Goal: Task Accomplishment & Management: Complete application form

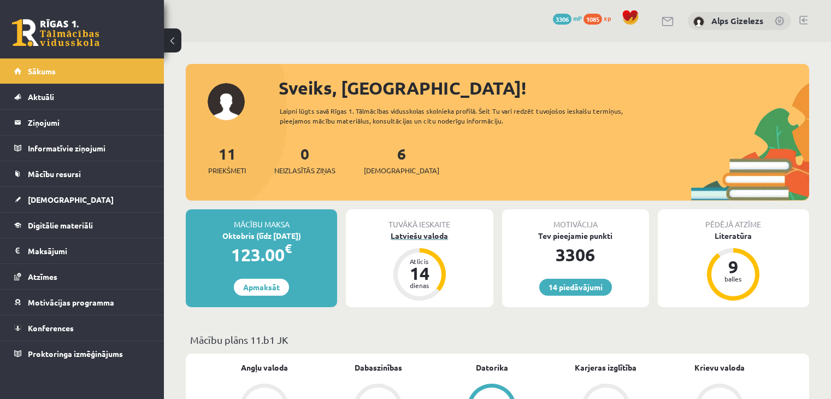
scroll to position [101, 0]
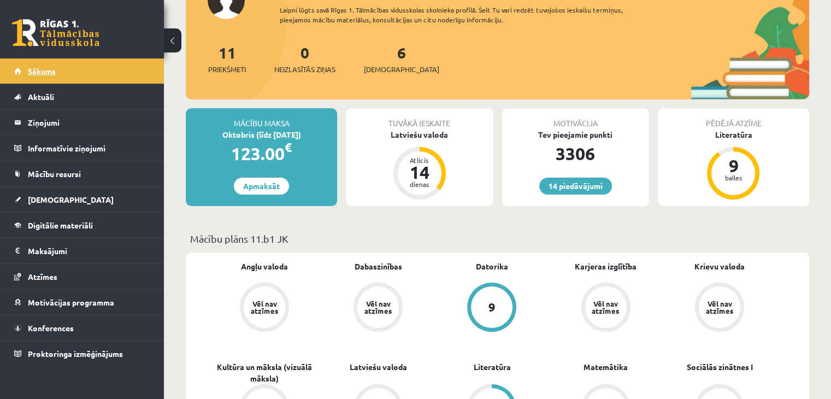
click at [57, 75] on link "Sākums" at bounding box center [82, 70] width 136 height 25
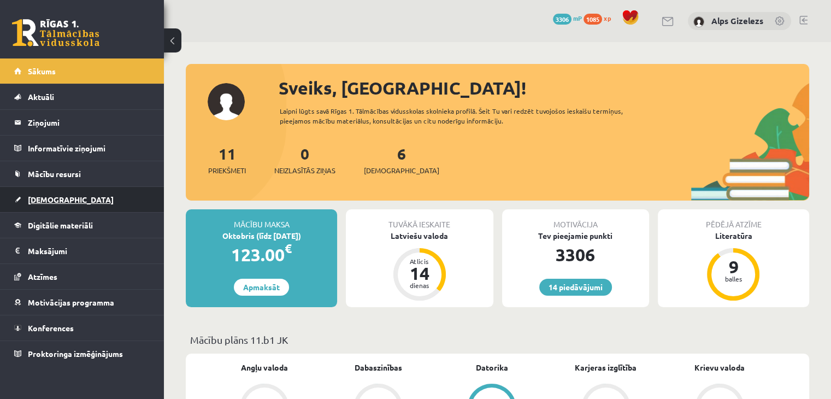
click at [49, 202] on span "[DEMOGRAPHIC_DATA]" at bounding box center [71, 200] width 86 height 10
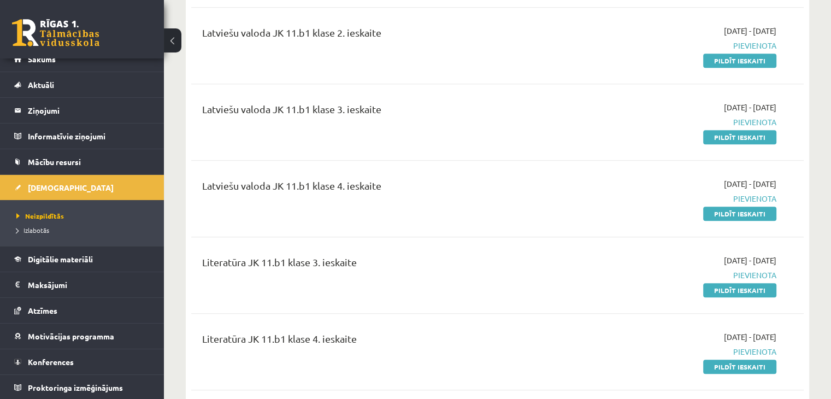
scroll to position [940, 0]
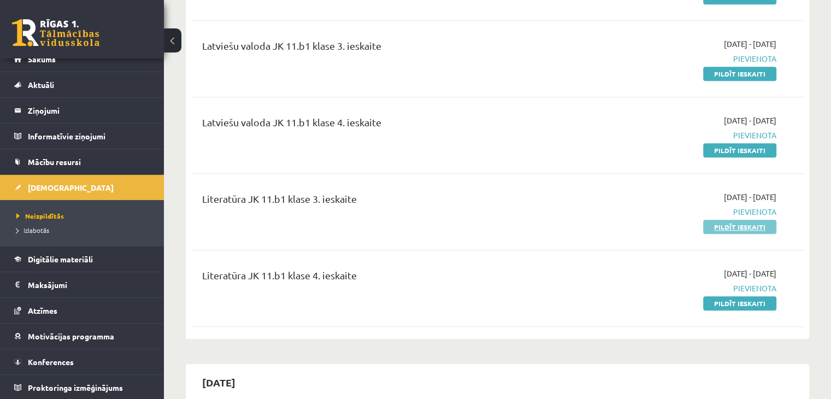
click at [737, 220] on link "Pildīt ieskaiti" at bounding box center [739, 227] width 73 height 14
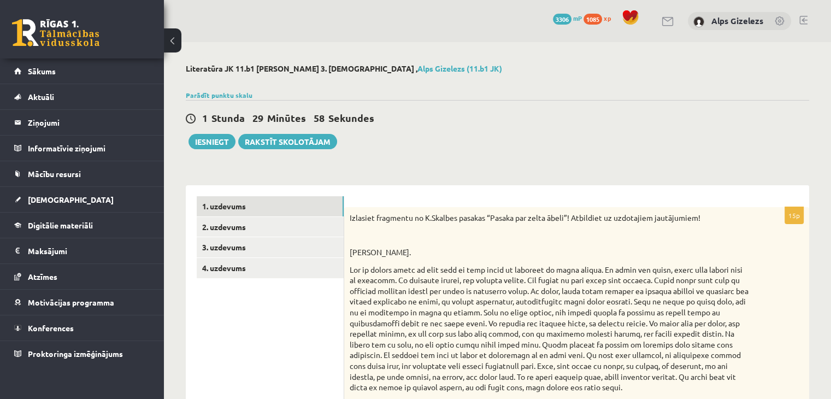
click at [493, 140] on div "1 [PERSON_NAME] 29 Minūtes 58 Sekundes Iesniegt Rakstīt skolotājam" at bounding box center [497, 124] width 623 height 49
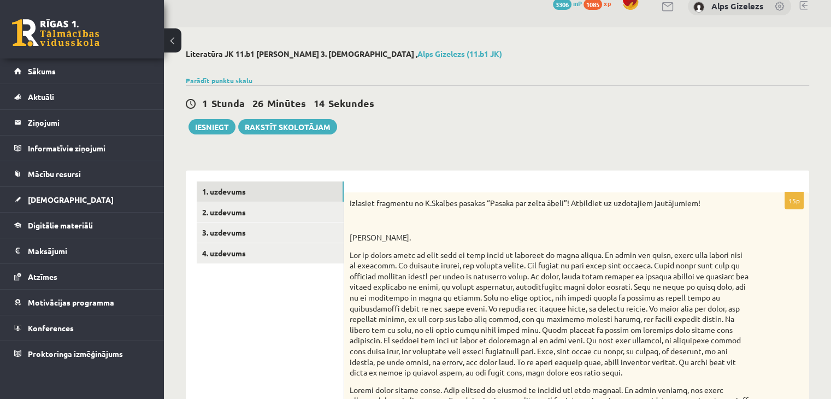
scroll to position [6, 0]
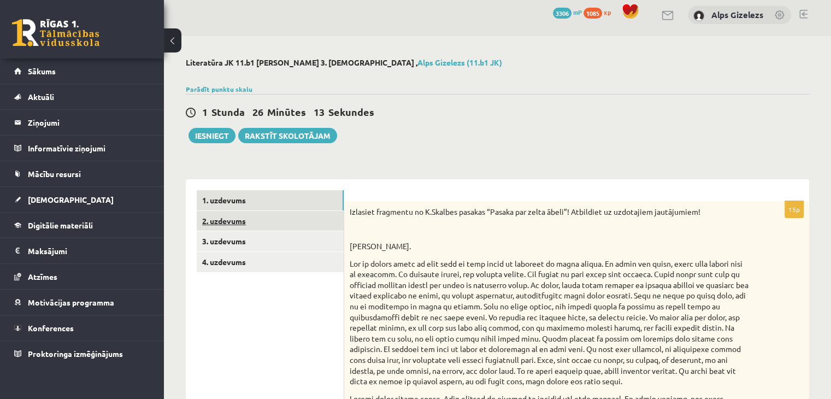
click at [232, 219] on link "2. uzdevums" at bounding box center [270, 221] width 147 height 20
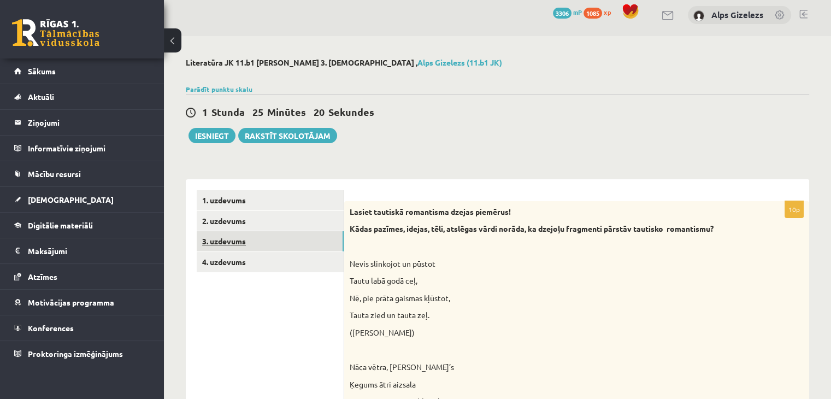
click at [212, 238] on link "3. uzdevums" at bounding box center [270, 241] width 147 height 20
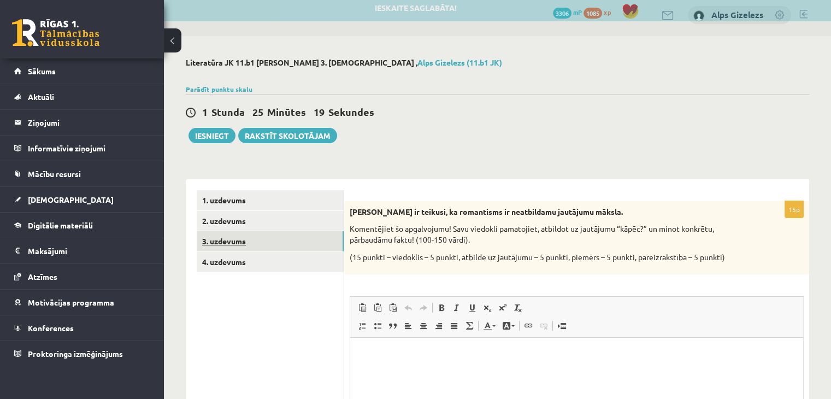
scroll to position [0, 0]
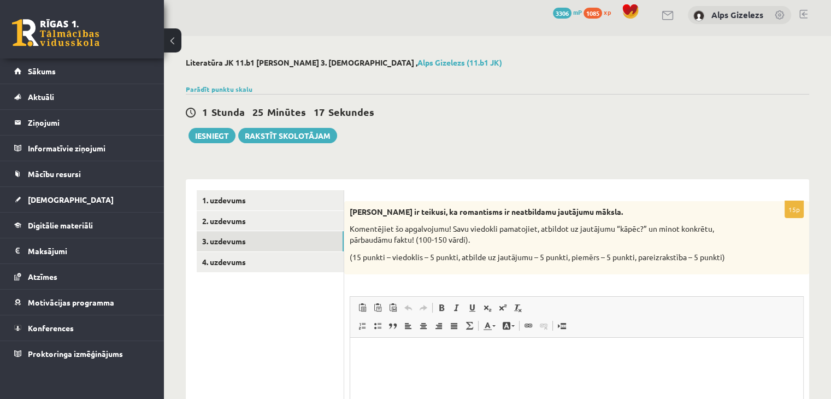
click at [504, 180] on div "15p Zenta Mauriņa ir teikusi, ka romantisms ir neatbildamu jautājumu māksla. Ko…" at bounding box center [576, 356] width 465 height 355
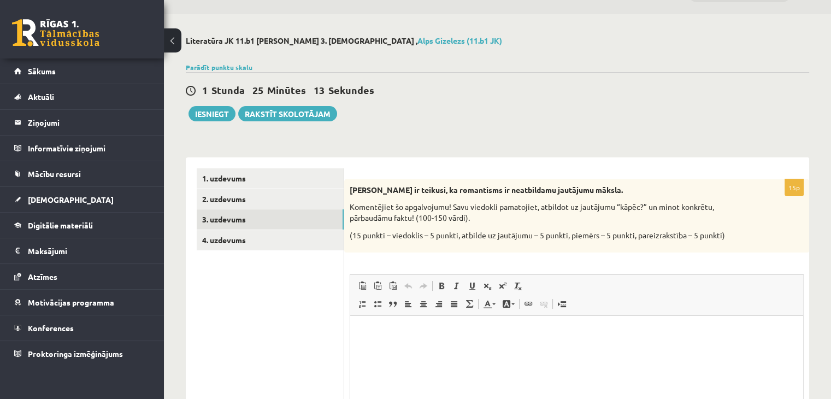
scroll to position [50, 0]
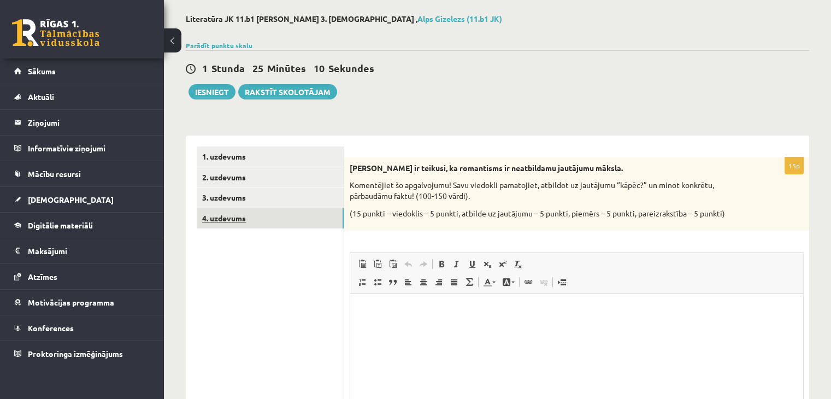
click at [239, 219] on link "4. uzdevums" at bounding box center [270, 218] width 147 height 20
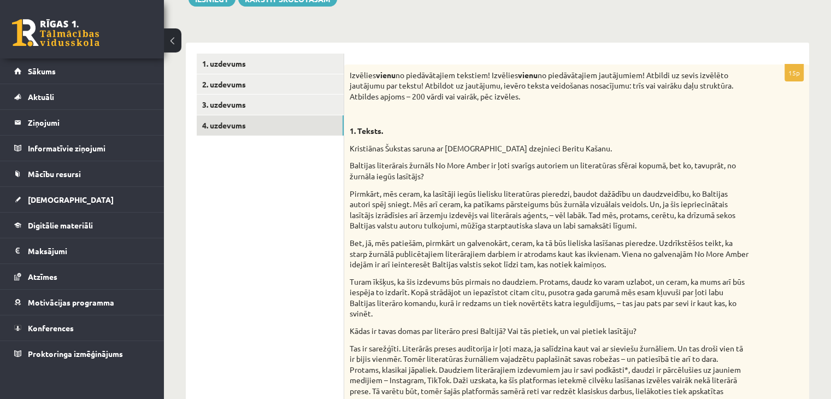
scroll to position [137, 0]
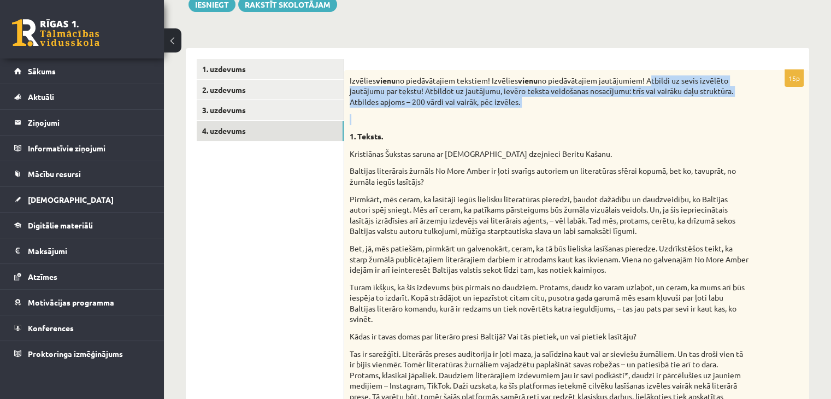
drag, startPoint x: 656, startPoint y: 81, endPoint x: 667, endPoint y: 110, distance: 30.8
copy div "tbildi uz sevis izvēlēto jautājumu par tekstu! Atbildot uz jautājumu, ievēro te…"
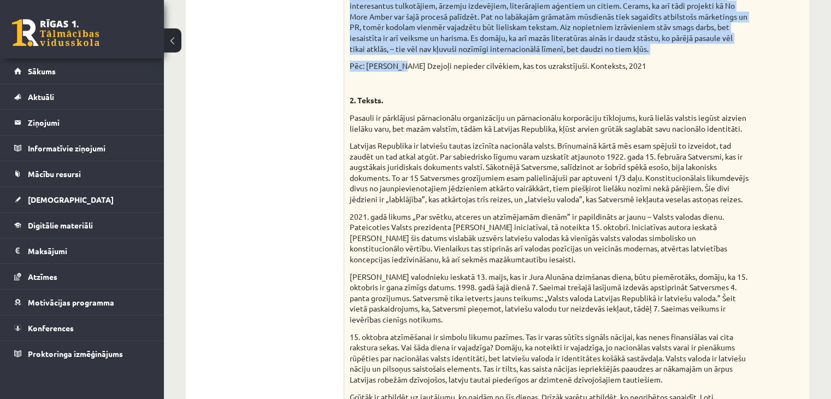
scroll to position [684, 0]
drag, startPoint x: 349, startPoint y: 20, endPoint x: 670, endPoint y: 49, distance: 322.6
click at [670, 49] on div "Izvēlies vienu no piedāvātajiem tekstiem! Izvēlies vienu no piedāvātajiem jautā…" at bounding box center [576, 69] width 465 height 1090
copy div "Kristiānas Šukstas saruna ar igauņu dzejnieci Beritu Kašanu. Baltijas literārai…"
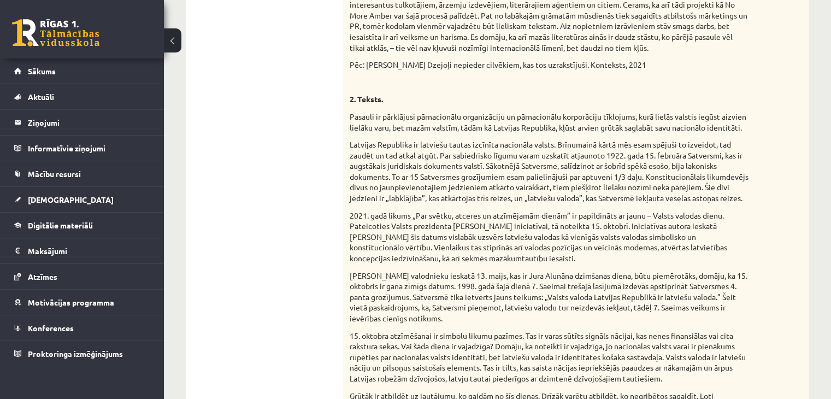
click at [534, 317] on p "Lai arī valodnieku ieskatā 13. maijs, kas ir Jura Alunāna dzimšanas diena, būtu…" at bounding box center [549, 297] width 399 height 54
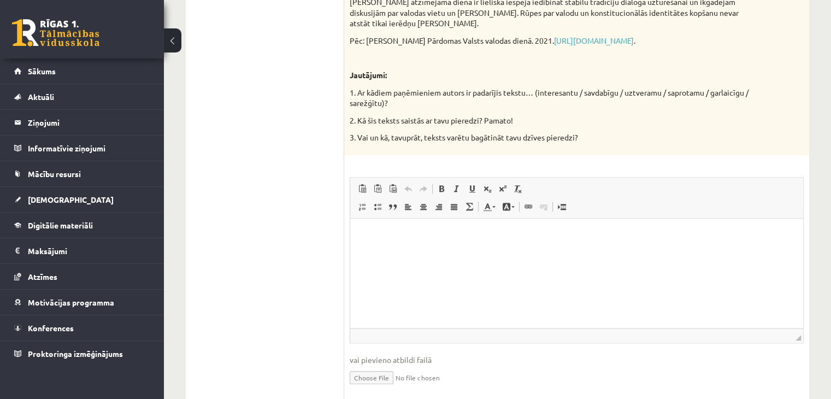
scroll to position [1143, 0]
drag, startPoint x: 358, startPoint y: 134, endPoint x: 593, endPoint y: 131, distance: 234.4
copy p "Vai un kā, tavuprāt, teksts varētu bagātināt tavu dzīves pieredzi?"
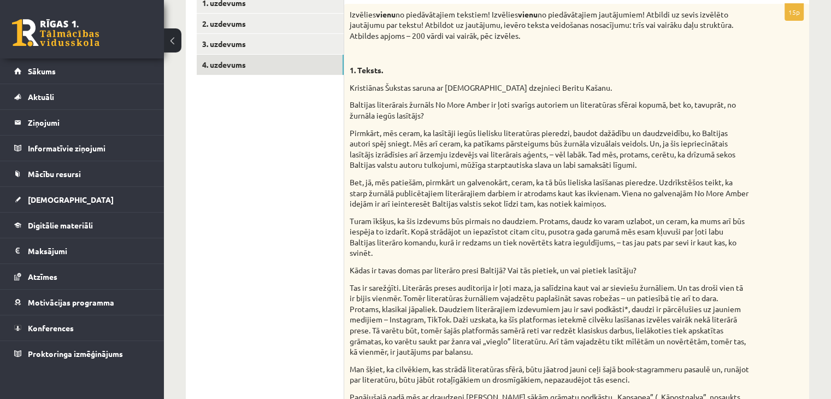
scroll to position [203, 0]
drag, startPoint x: 351, startPoint y: 70, endPoint x: 387, endPoint y: 70, distance: 36.1
click at [387, 70] on p "1. Teksts." at bounding box center [549, 71] width 399 height 11
copy strong "1. Teksts."
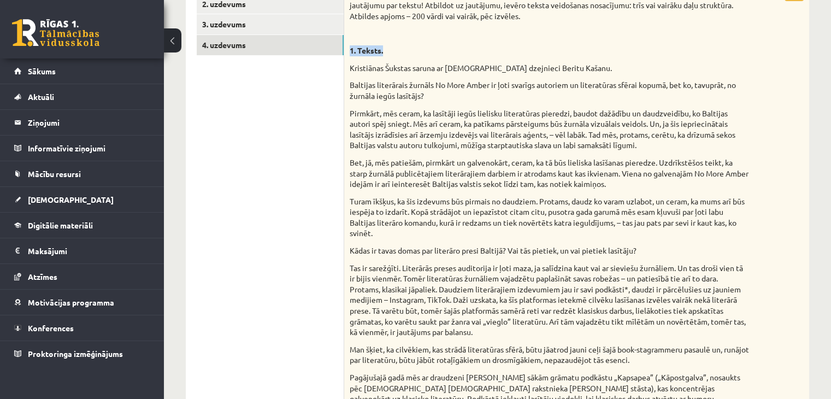
scroll to position [225, 0]
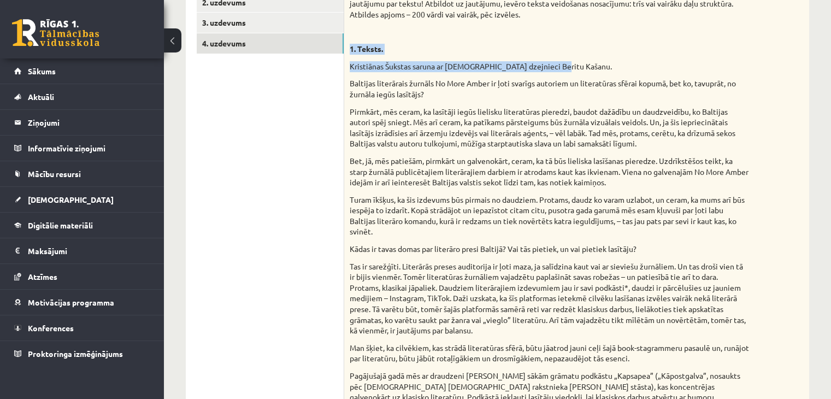
drag, startPoint x: 348, startPoint y: 49, endPoint x: 569, endPoint y: 64, distance: 221.3
copy div "1. Teksts. Kristiānas Šukstas saruna ar igauņu dzejnieci Beritu Kašanu."
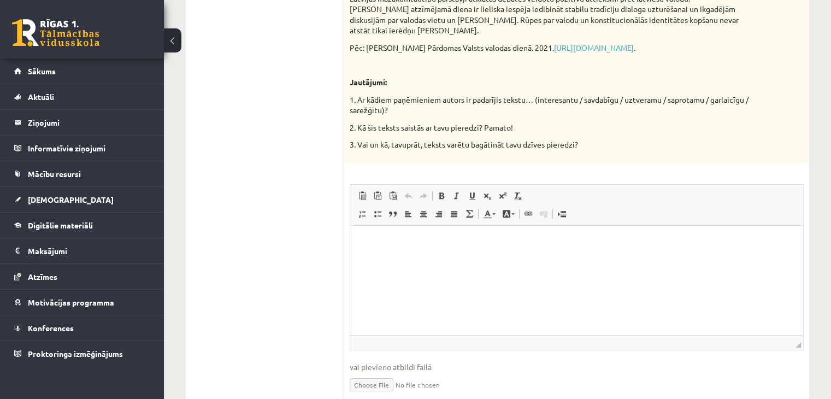
scroll to position [1180, 0]
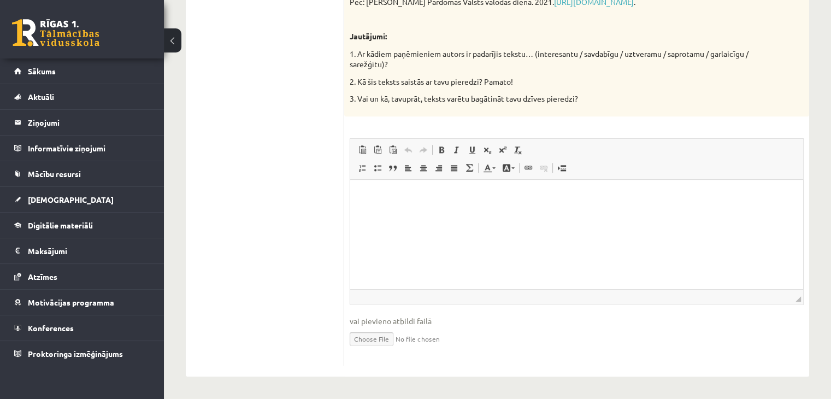
click at [441, 213] on html at bounding box center [576, 196] width 453 height 33
paste body "Визуальный текстовый редактор, wiswyg-editor-user-answer-47024891021820"
click at [372, 198] on strong "**********" at bounding box center [374, 195] width 27 height 7
click at [395, 198] on p "**********" at bounding box center [576, 196] width 431 height 11
click at [622, 200] on p "**********" at bounding box center [577, 196] width 432 height 11
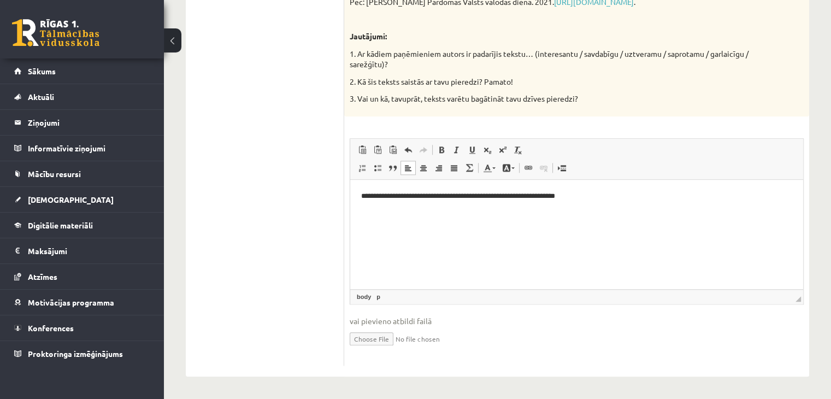
click at [358, 97] on p "3. Vai un kā, tavuprāt, teksts varētu bagātināt tavu dzīves pieredzi?" at bounding box center [549, 98] width 399 height 11
click at [433, 215] on p "Визуальный текстовый редактор, wiswyg-editor-user-answer-47024891021820" at bounding box center [576, 214] width 431 height 11
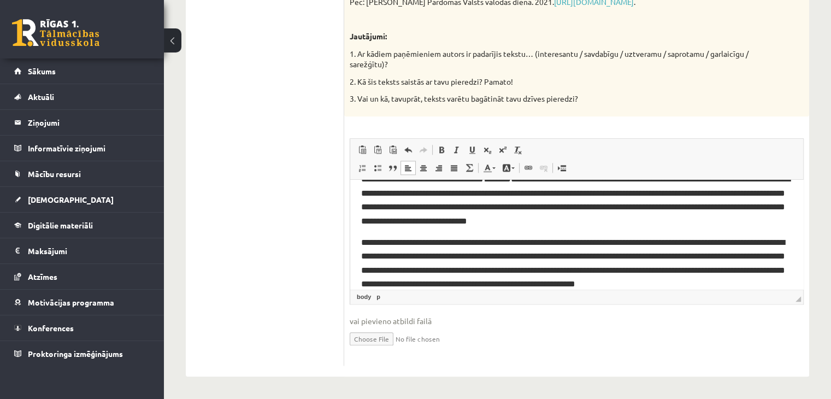
scroll to position [0, 0]
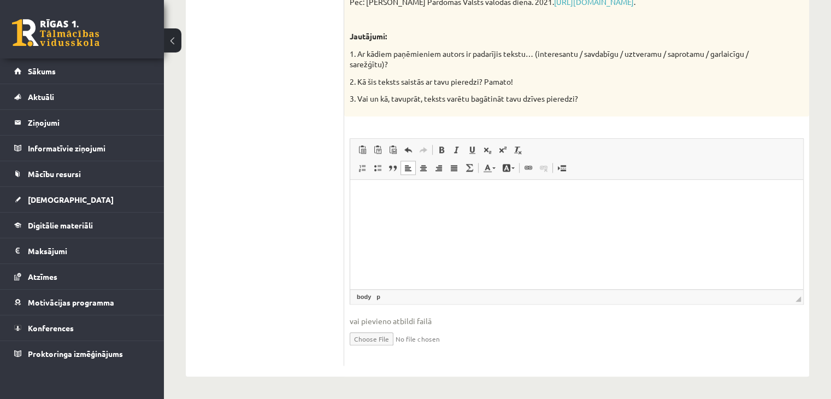
click at [470, 213] on html at bounding box center [576, 196] width 453 height 33
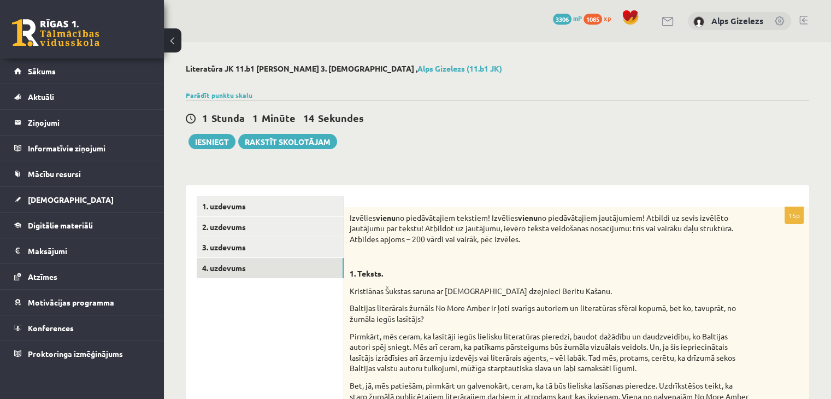
click at [227, 202] on link "1. uzdevums" at bounding box center [270, 206] width 147 height 20
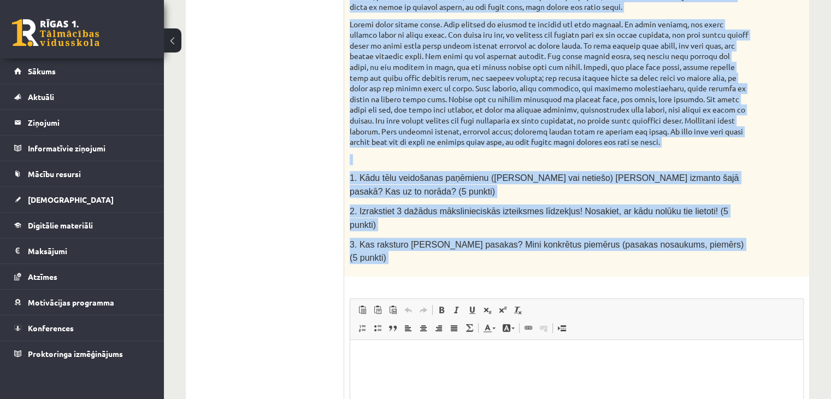
scroll to position [393, 0]
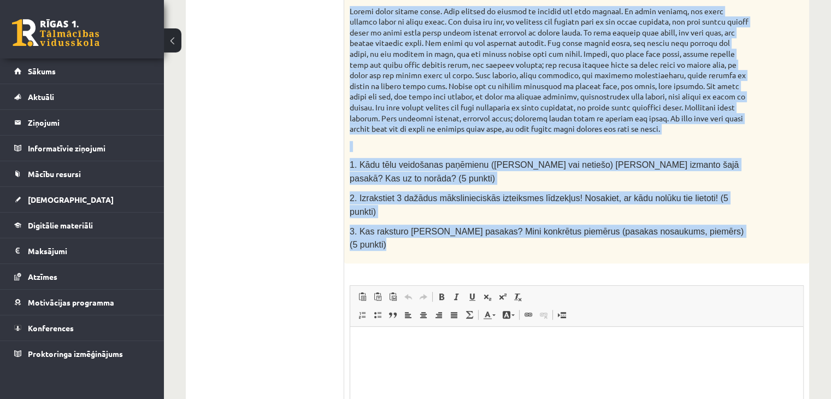
drag, startPoint x: 351, startPoint y: 99, endPoint x: 728, endPoint y: 207, distance: 392.1
click at [728, 207] on div "Izlasiet fragmentu no K.Skalbes pasakas “Pasaka par zelta ābeli”! Atbildiet uz …" at bounding box center [576, 39] width 465 height 450
copy div "Kārlis Skalbe. Arā ir ziemas nakts un mans nams ar visu jumtu ir nogrimis kā jū…"
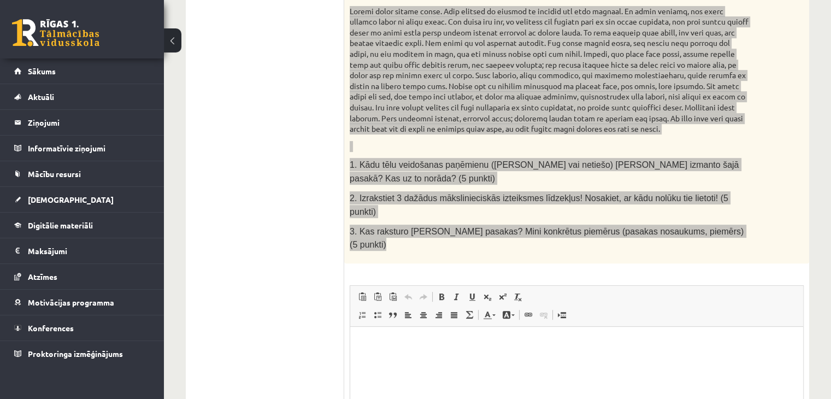
click at [456, 360] on html at bounding box center [576, 342] width 453 height 33
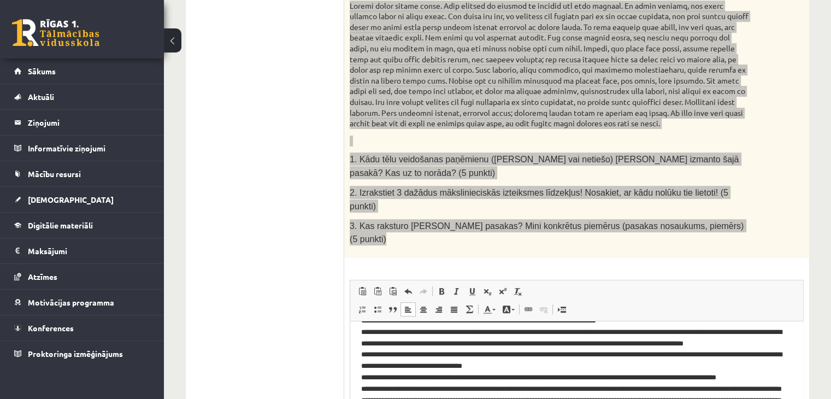
scroll to position [0, 0]
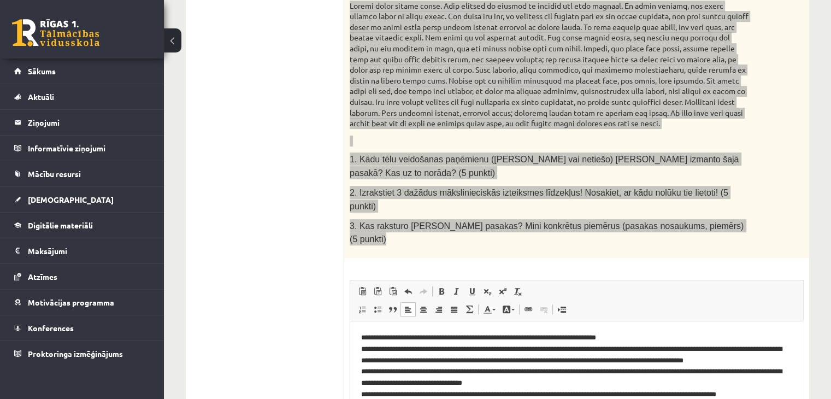
drag, startPoint x: 799, startPoint y: 369, endPoint x: 1154, endPoint y: 593, distance: 419.5
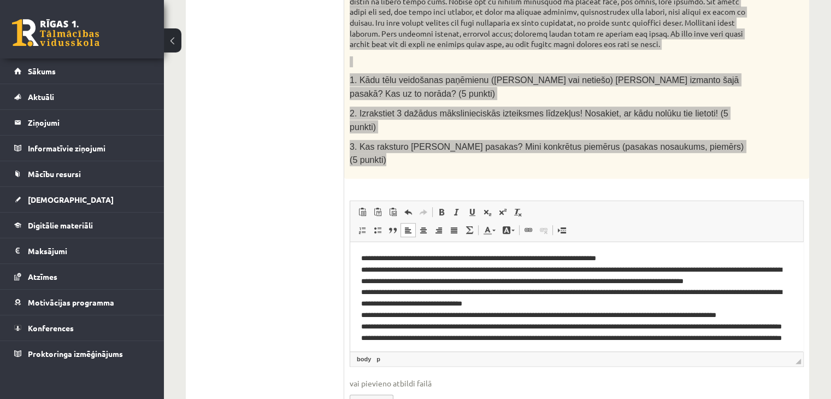
scroll to position [509, 0]
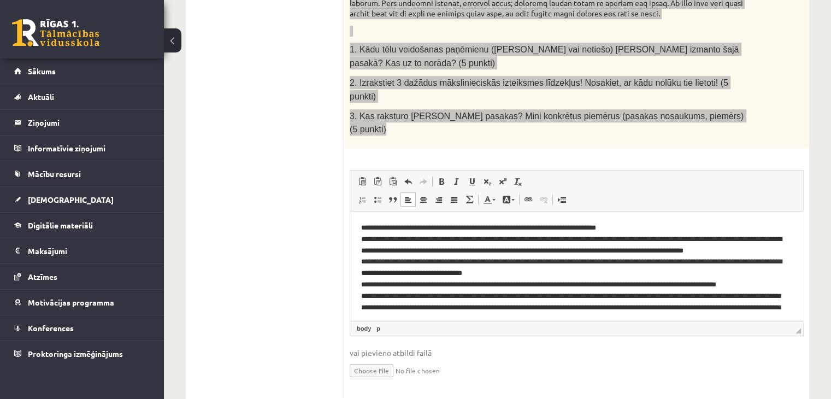
click at [483, 301] on p "**********" at bounding box center [572, 284] width 423 height 125
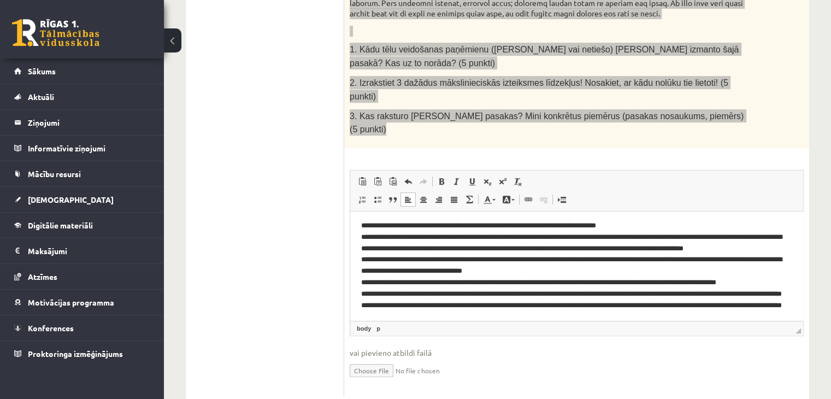
scroll to position [44, 0]
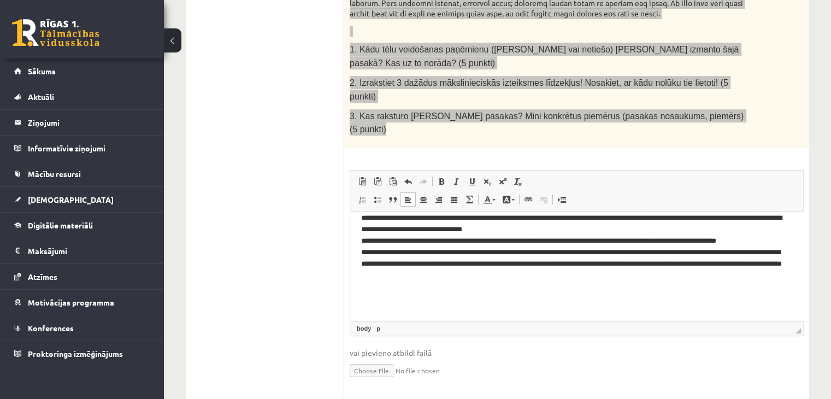
paste body "Визуальный текстовый редактор, wiswyg-editor-user-answer-47025007362440"
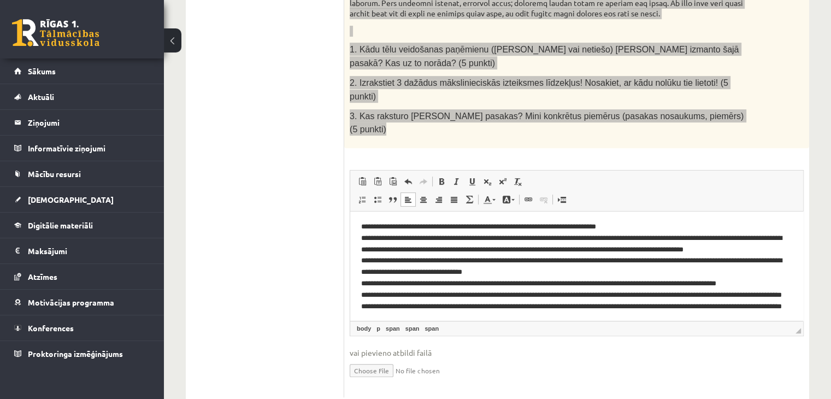
scroll to position [0, 0]
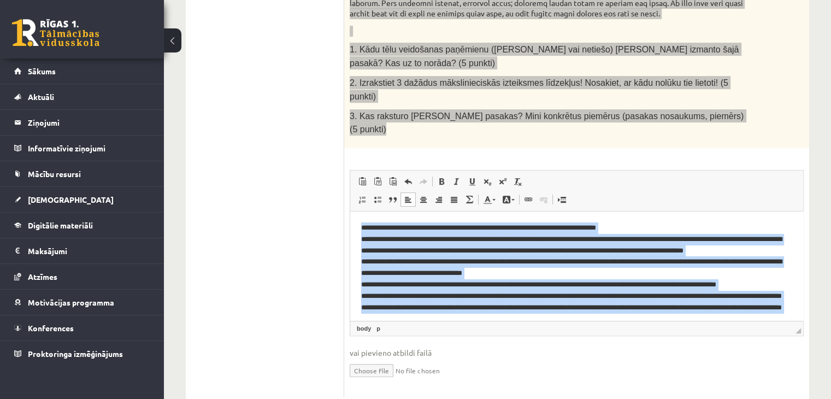
copy body "**********"
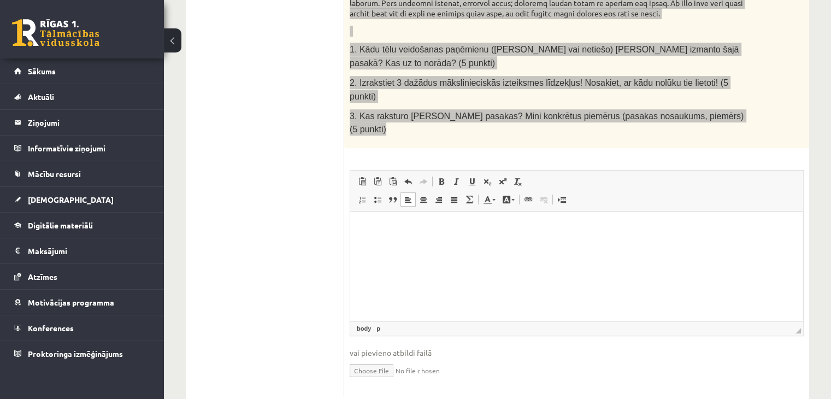
click at [470, 244] on html at bounding box center [576, 227] width 453 height 33
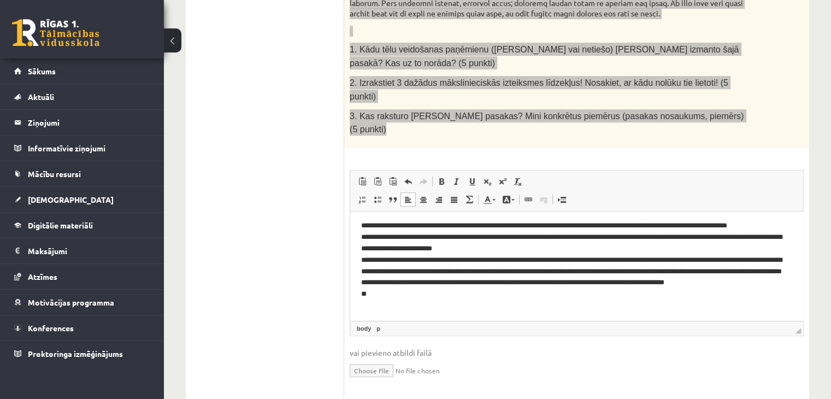
click at [367, 228] on p "**********" at bounding box center [572, 271] width 423 height 102
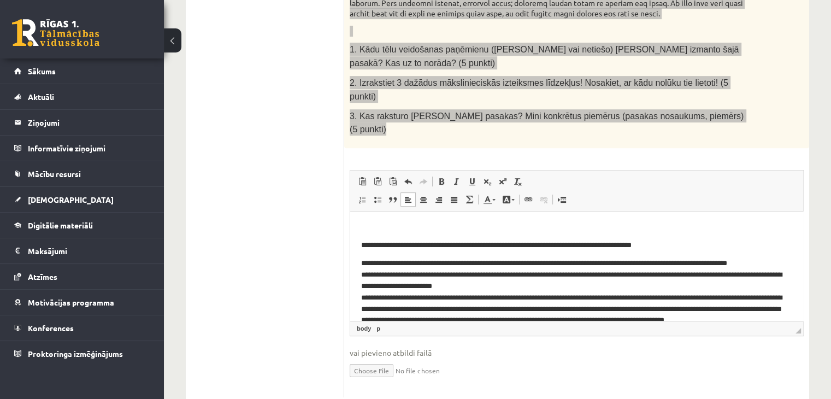
scroll to position [103, 0]
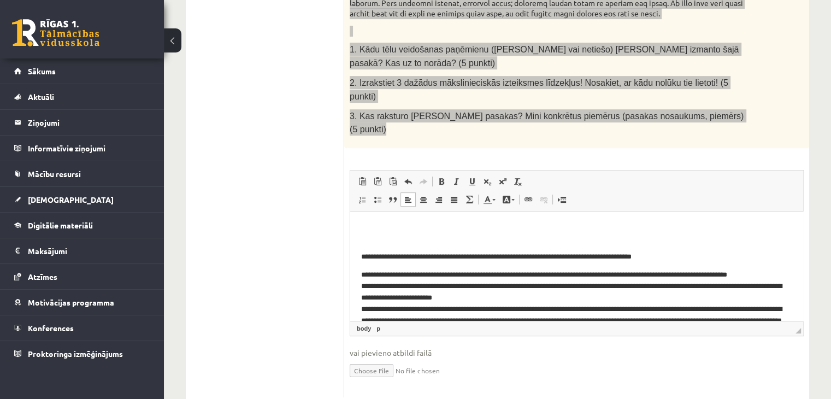
drag, startPoint x: 360, startPoint y: 224, endPoint x: 372, endPoint y: 224, distance: 11.5
click at [372, 224] on html "**********" at bounding box center [576, 245] width 453 height 274
copy p "*****"
click at [362, 271] on p "**********" at bounding box center [572, 320] width 423 height 102
click at [358, 297] on html "**********" at bounding box center [576, 245] width 453 height 274
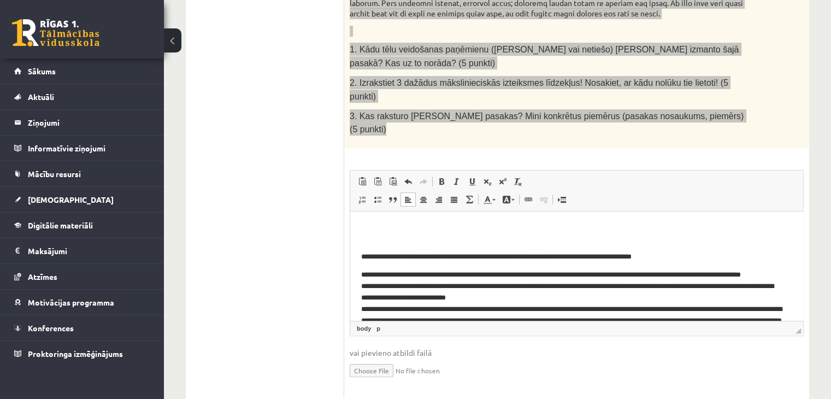
click at [359, 311] on html "**********" at bounding box center [576, 245] width 453 height 274
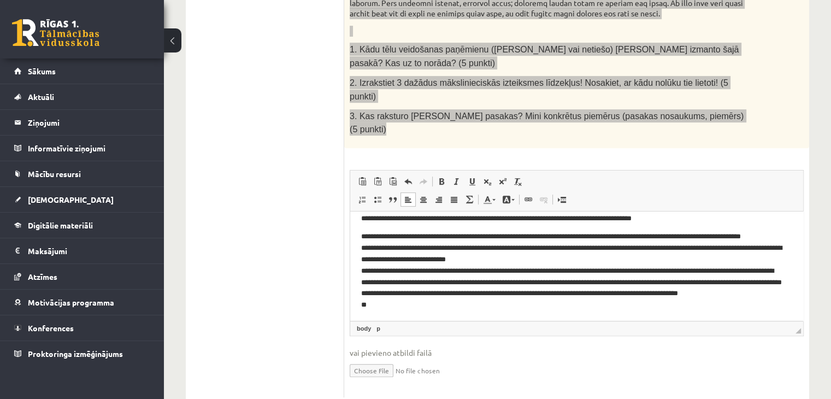
scroll to position [153, 0]
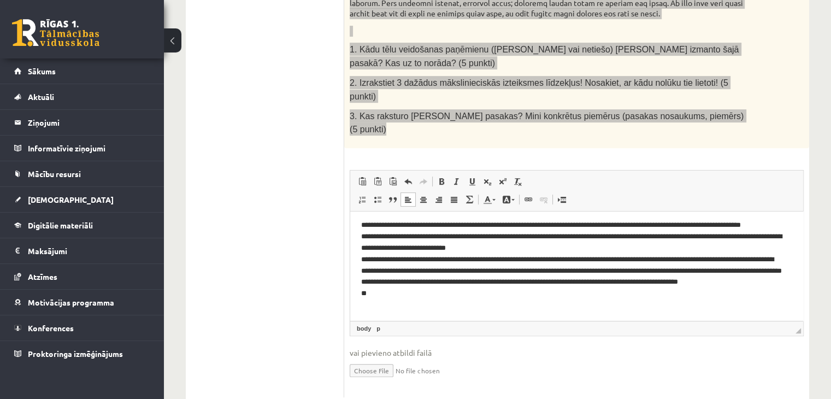
click at [464, 301] on p "**********" at bounding box center [572, 270] width 423 height 102
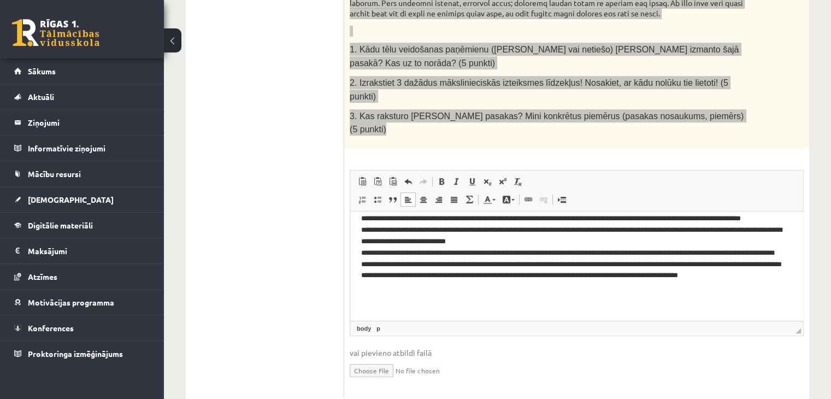
scroll to position [171, 0]
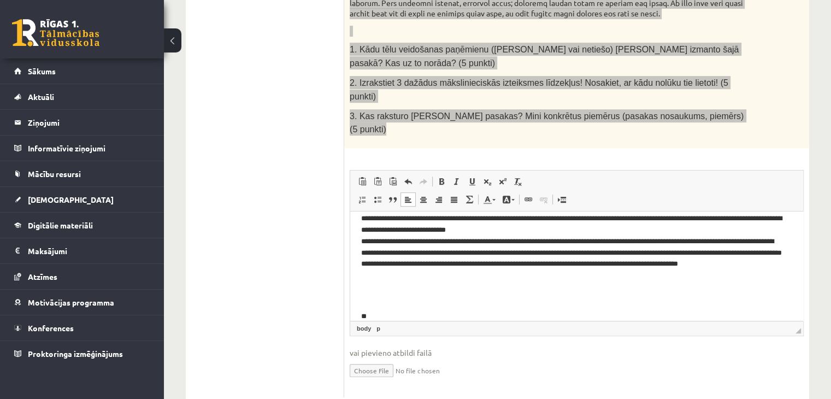
click at [443, 313] on p "**" at bounding box center [572, 310] width 423 height 23
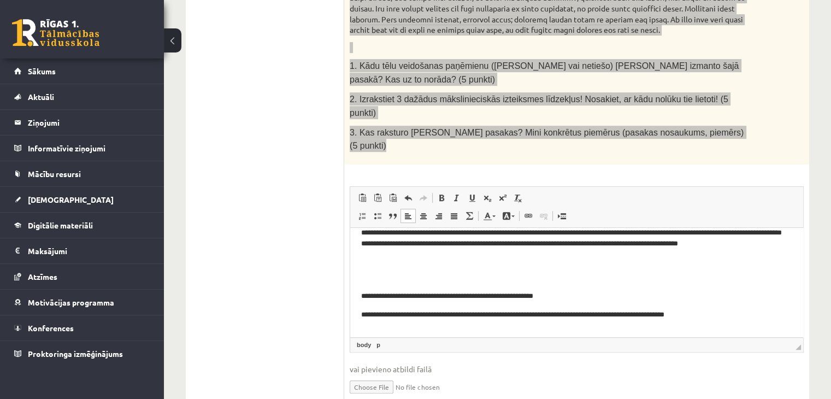
scroll to position [509, 0]
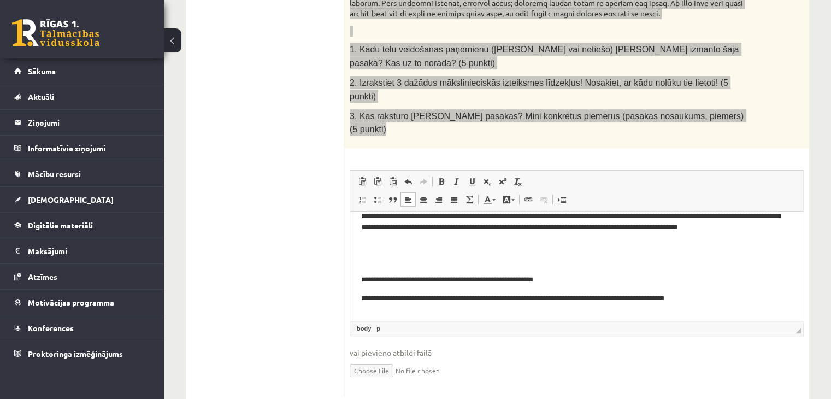
click at [439, 309] on body "**********" at bounding box center [576, 168] width 431 height 308
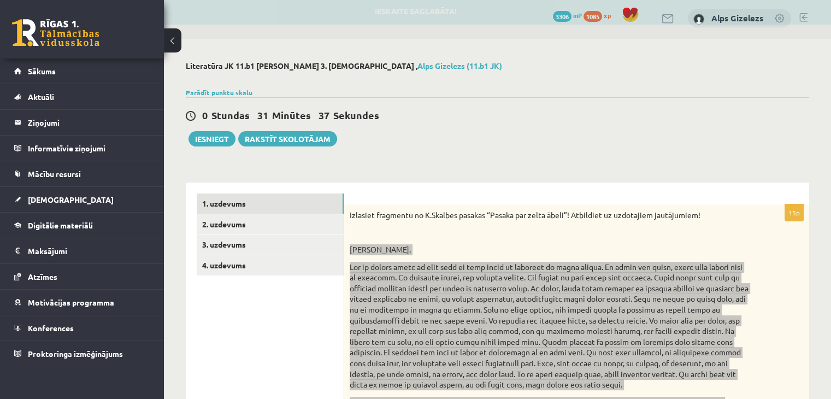
scroll to position [0, 0]
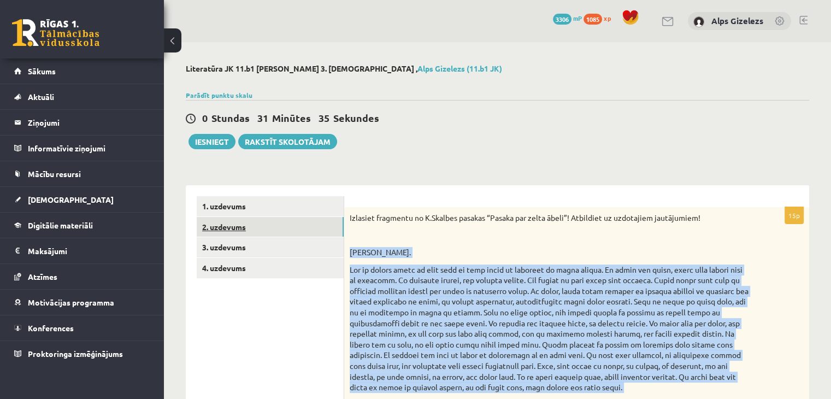
click at [221, 224] on link "2. uzdevums" at bounding box center [270, 227] width 147 height 20
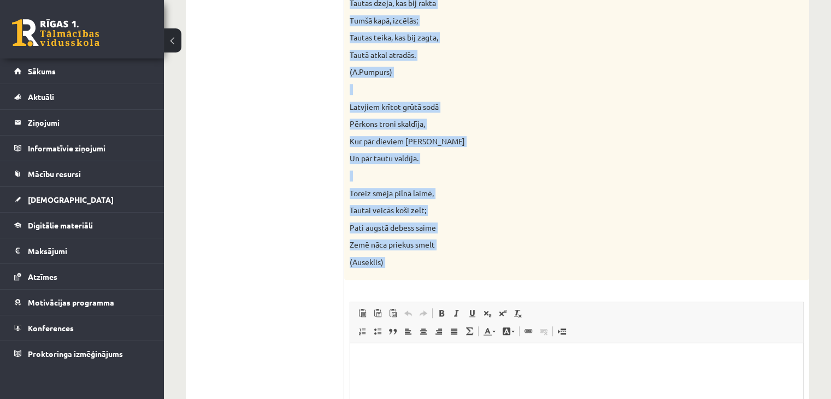
scroll to position [546, 0]
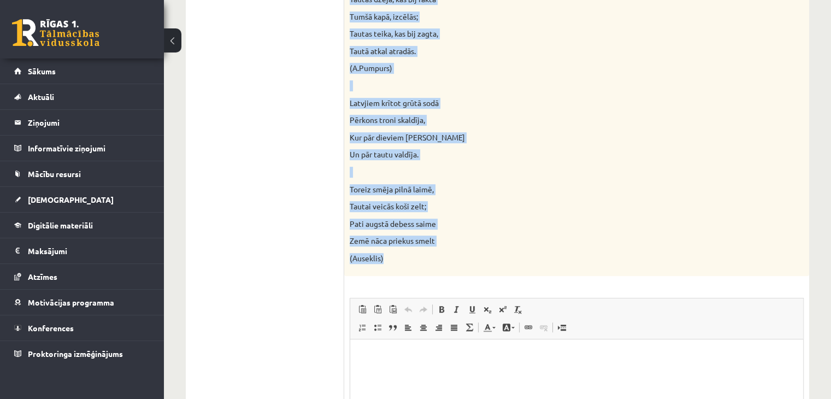
drag, startPoint x: 350, startPoint y: 215, endPoint x: 404, endPoint y: 258, distance: 70.0
copy div "Lasiet tautiskā romantisma dzejas piemērus! Kādas pazīmes, idejas, tēli, atslēg…"
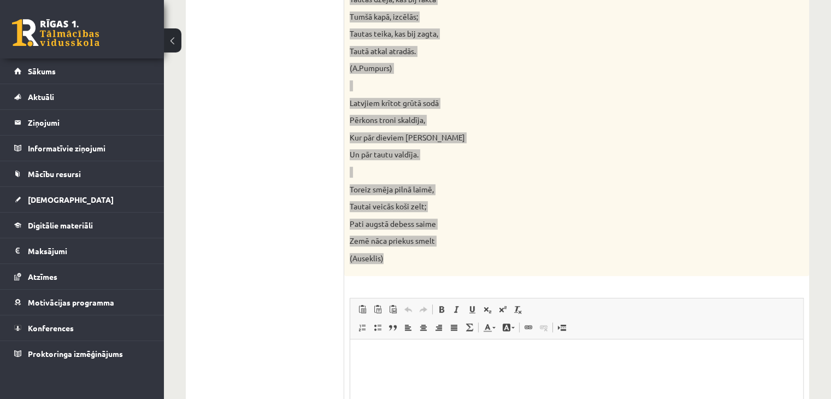
click at [484, 372] on html at bounding box center [576, 355] width 453 height 33
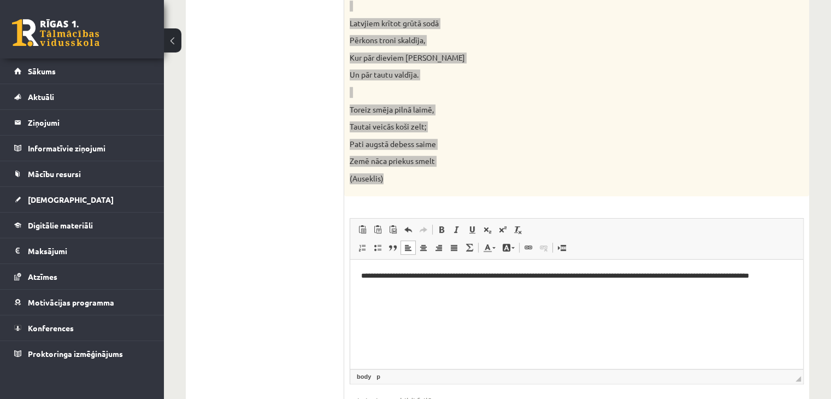
scroll to position [705, 0]
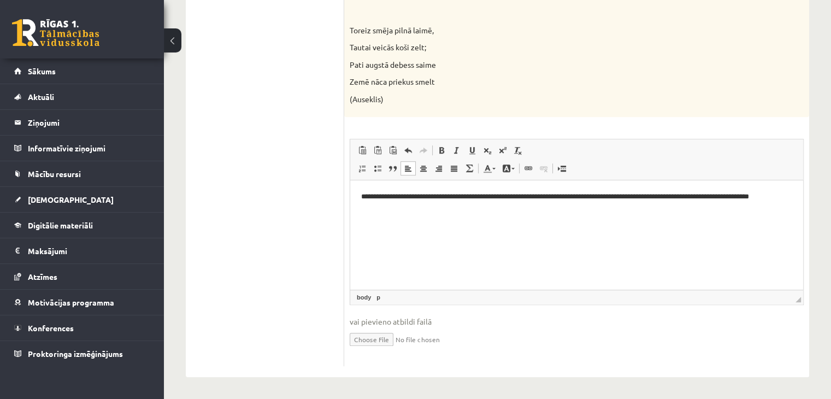
click at [449, 243] on html "**********" at bounding box center [576, 211] width 453 height 63
paste body "Визуальный текстовый редактор, wiswyg-editor-user-answer-47024730679780"
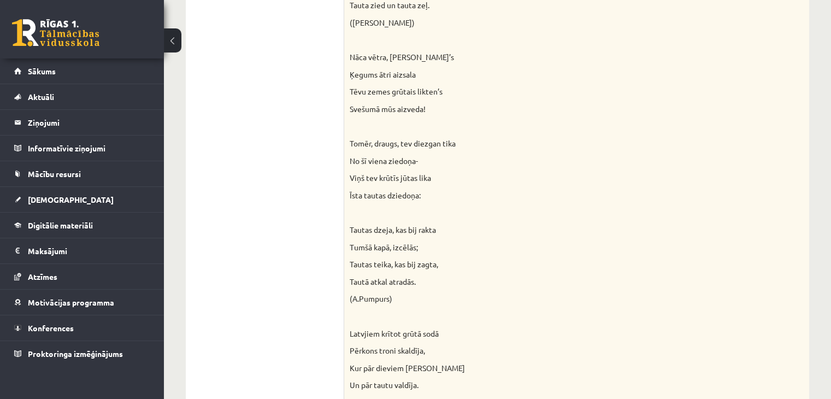
scroll to position [0, 0]
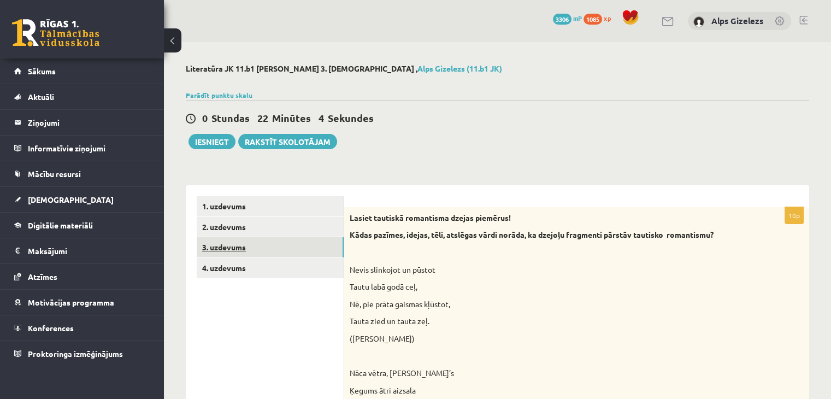
click at [230, 246] on link "3. uzdevums" at bounding box center [270, 247] width 147 height 20
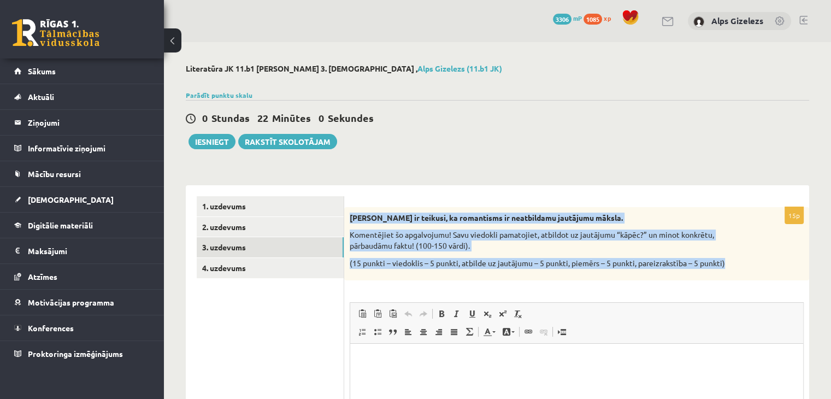
drag, startPoint x: 349, startPoint y: 217, endPoint x: 746, endPoint y: 269, distance: 400.7
click at [746, 269] on div "Zenta Mauriņa ir teikusi, ka romantisms ir neatbildamu jautājumu māksla. Koment…" at bounding box center [576, 243] width 465 height 73
copy div "Zenta Mauriņa ir teikusi, ka romantisms ir neatbildamu jautājumu māksla. Koment…"
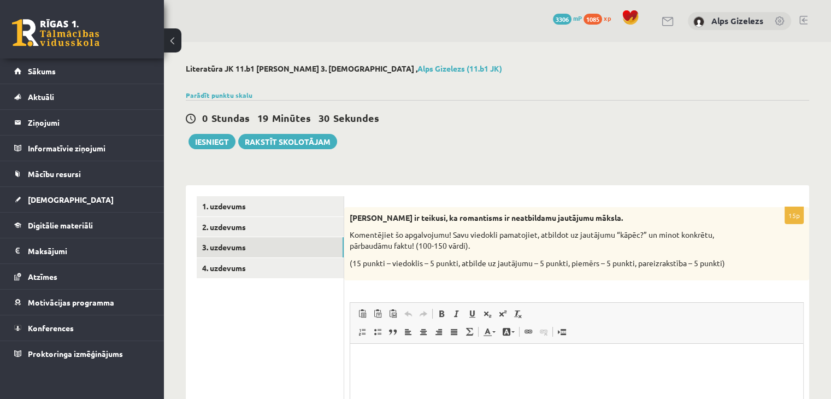
click at [483, 136] on div "0 Stundas 19 Minūtes 30 Sekundes Ieskaite saglabāta! Iesniegt Rakstīt skolotājam" at bounding box center [497, 124] width 623 height 49
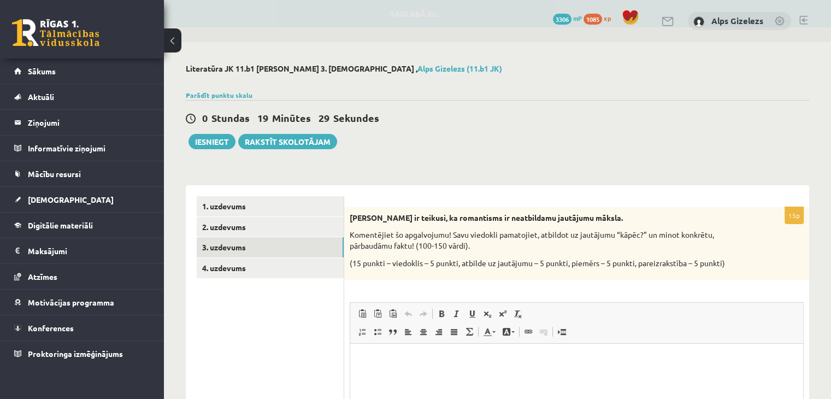
scroll to position [22, 0]
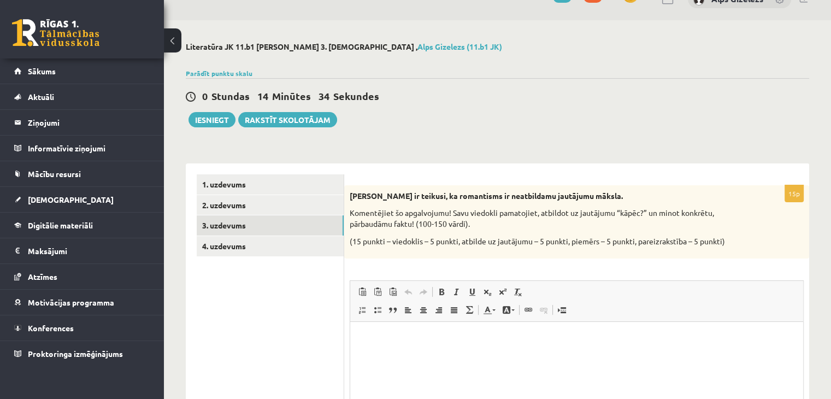
click at [483, 342] on p "Визуальный текстовый редактор, wiswyg-editor-user-answer-47024873438600" at bounding box center [576, 338] width 431 height 11
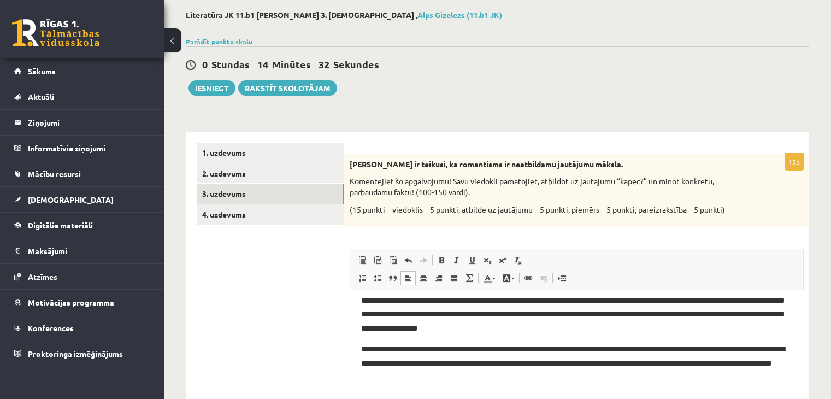
scroll to position [0, 0]
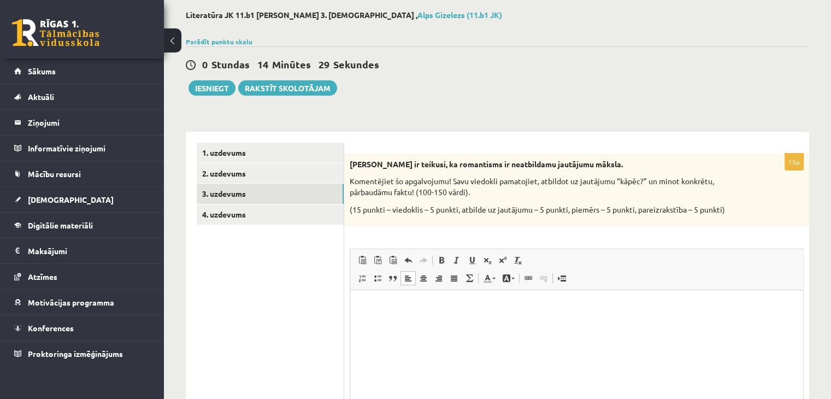
click at [486, 342] on html at bounding box center [576, 316] width 453 height 52
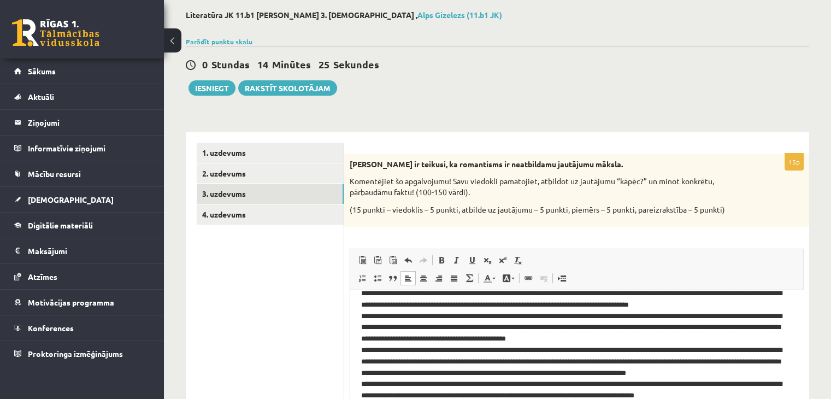
click at [366, 316] on p "**********" at bounding box center [572, 345] width 423 height 114
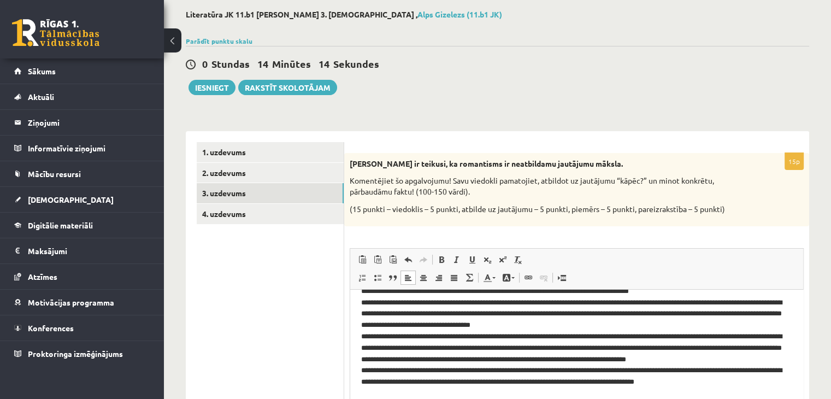
scroll to position [26, 0]
click at [480, 321] on p "**********" at bounding box center [572, 331] width 423 height 114
click at [497, 326] on p "**********" at bounding box center [572, 331] width 423 height 114
click at [225, 211] on link "4. uzdevums" at bounding box center [270, 214] width 147 height 20
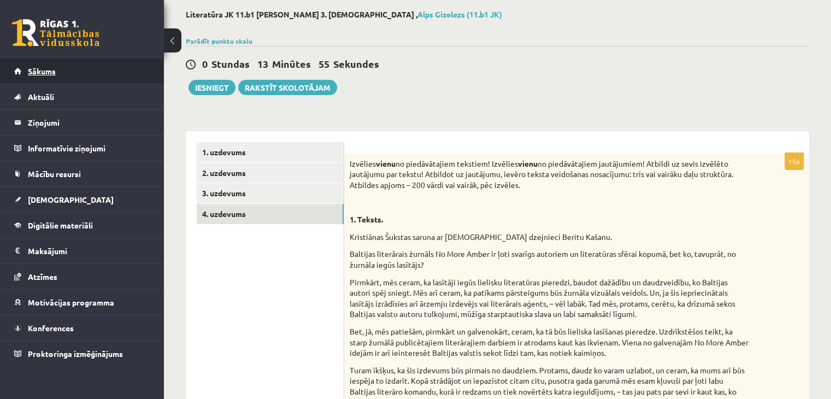
scroll to position [0, 0]
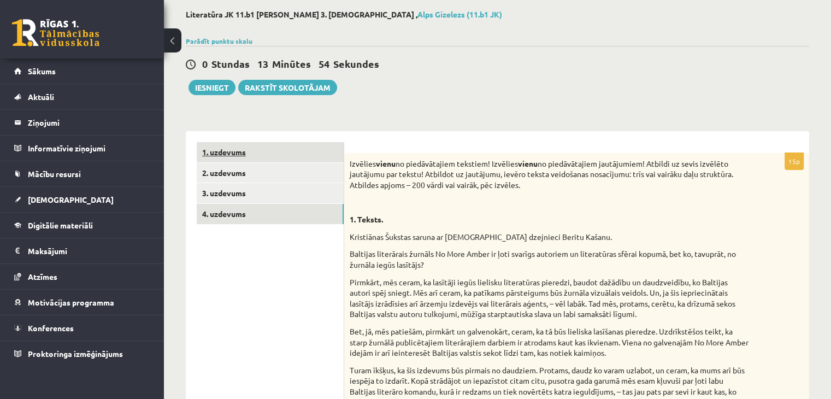
click at [221, 152] on link "1. uzdevums" at bounding box center [270, 152] width 147 height 20
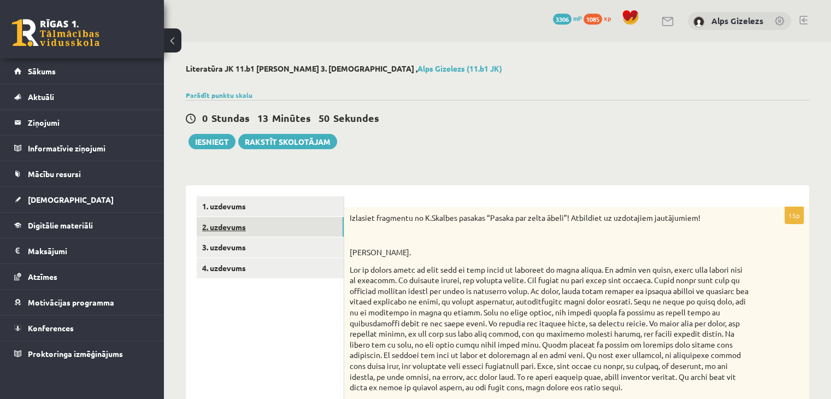
click at [224, 227] on link "2. uzdevums" at bounding box center [270, 227] width 147 height 20
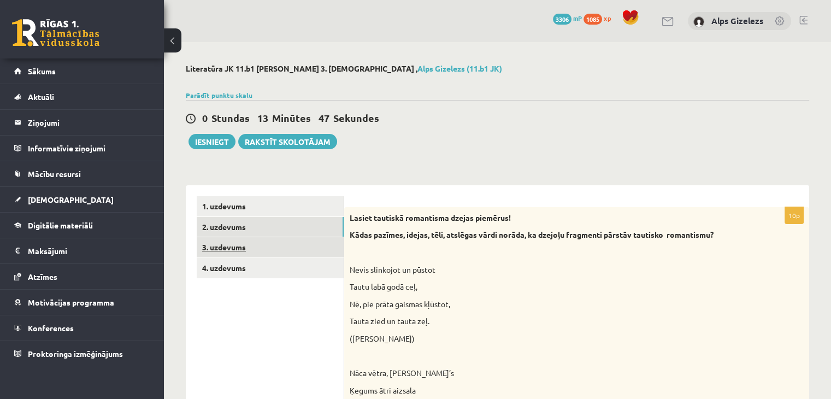
click at [219, 245] on link "3. uzdevums" at bounding box center [270, 247] width 147 height 20
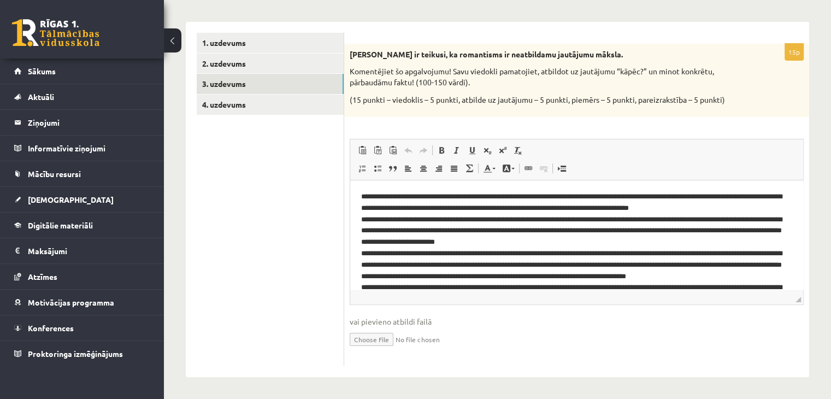
scroll to position [65, 0]
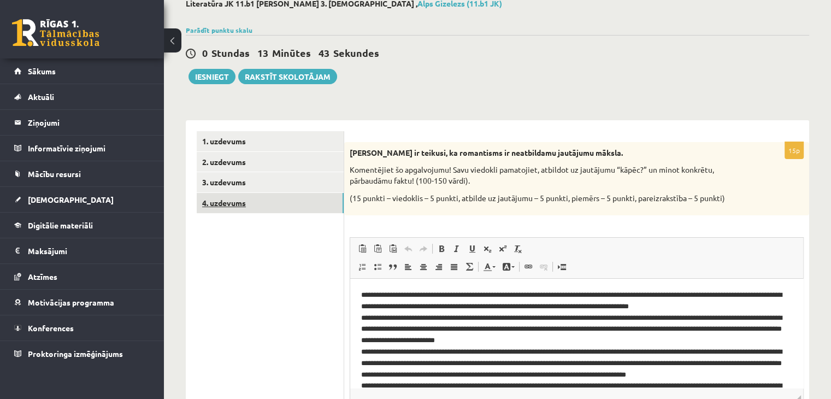
click at [224, 197] on link "4. uzdevums" at bounding box center [270, 203] width 147 height 20
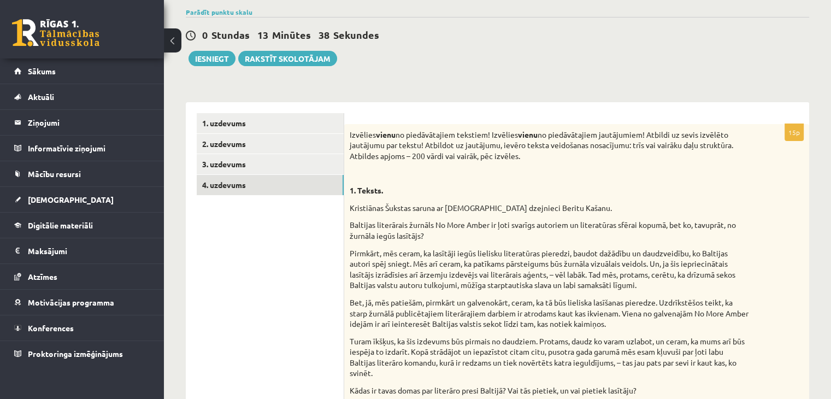
scroll to position [0, 0]
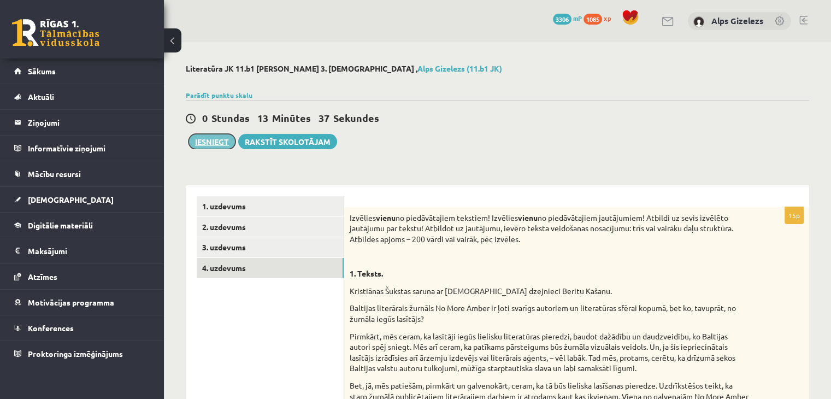
click at [206, 138] on button "Iesniegt" at bounding box center [212, 141] width 47 height 15
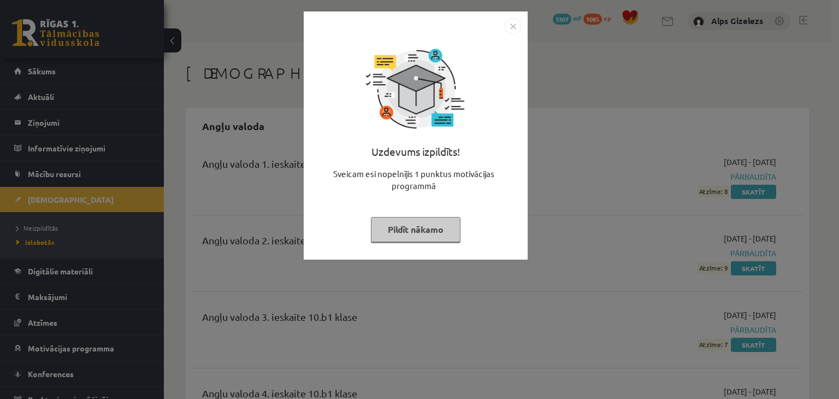
click at [433, 236] on button "Pildīt nākamo" at bounding box center [416, 229] width 90 height 25
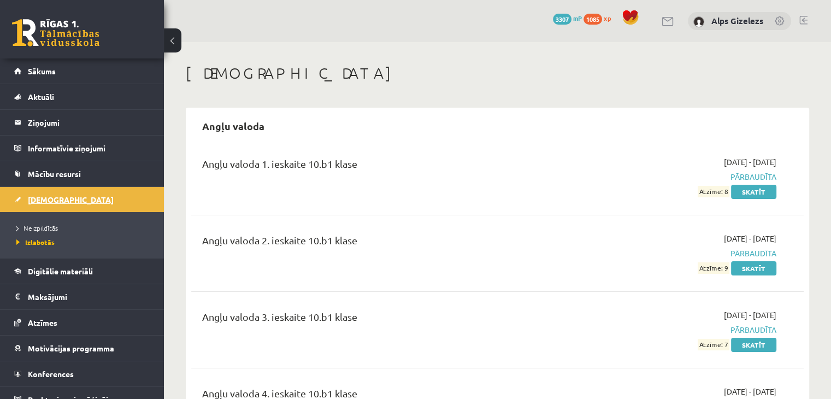
click at [46, 197] on span "[DEMOGRAPHIC_DATA]" at bounding box center [71, 200] width 86 height 10
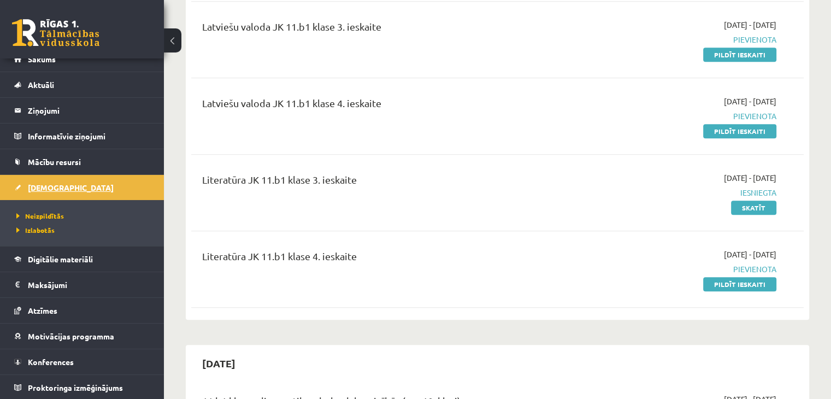
scroll to position [962, 0]
